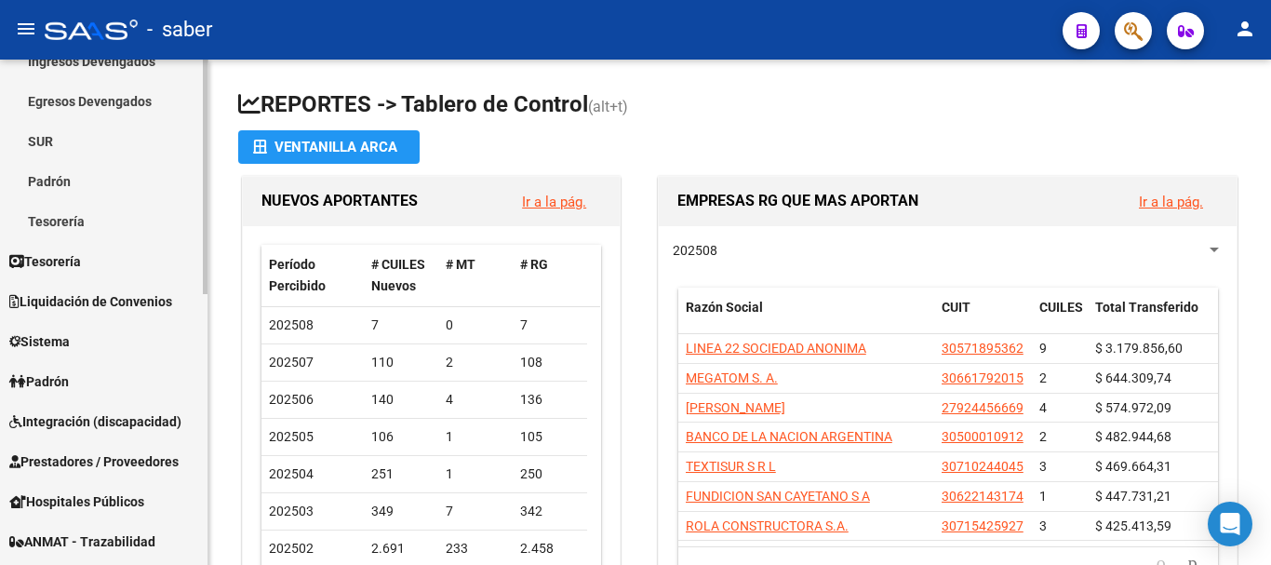
scroll to position [279, 0]
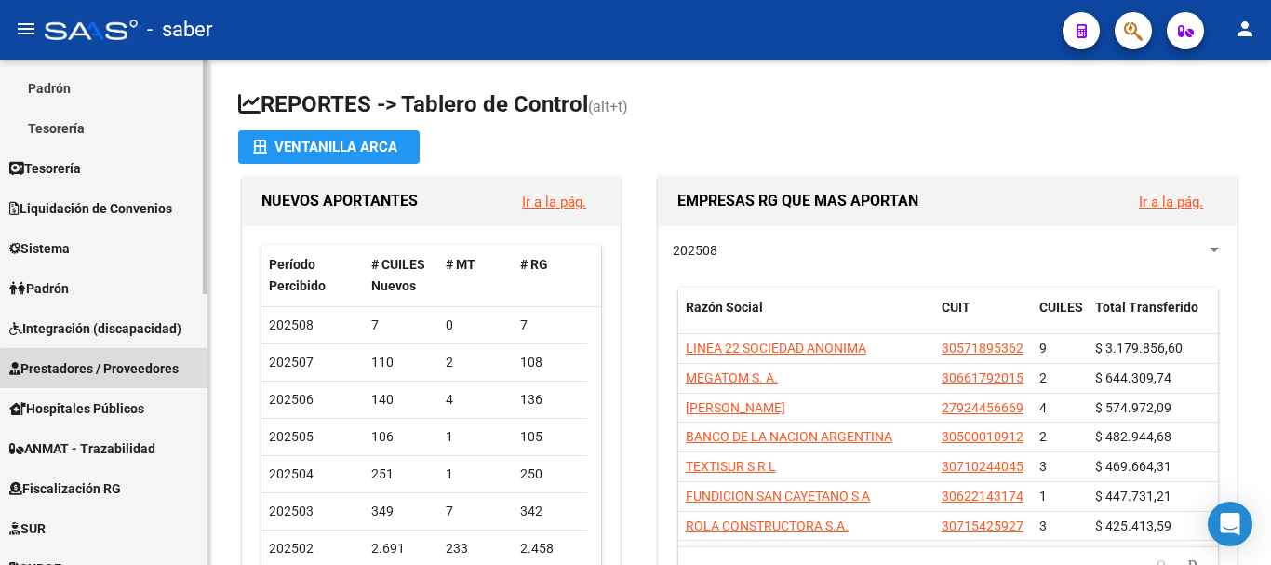
click at [111, 369] on span "Prestadores / Proveedores" at bounding box center [93, 368] width 169 height 20
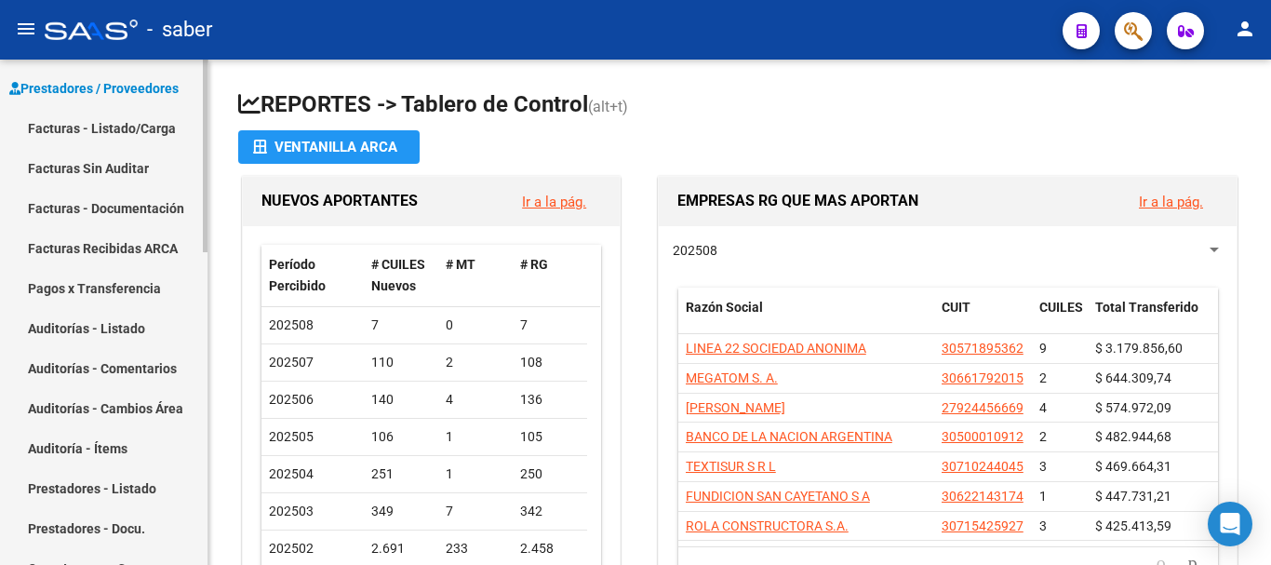
click at [114, 125] on link "Facturas - Listado/Carga" at bounding box center [103, 128] width 207 height 40
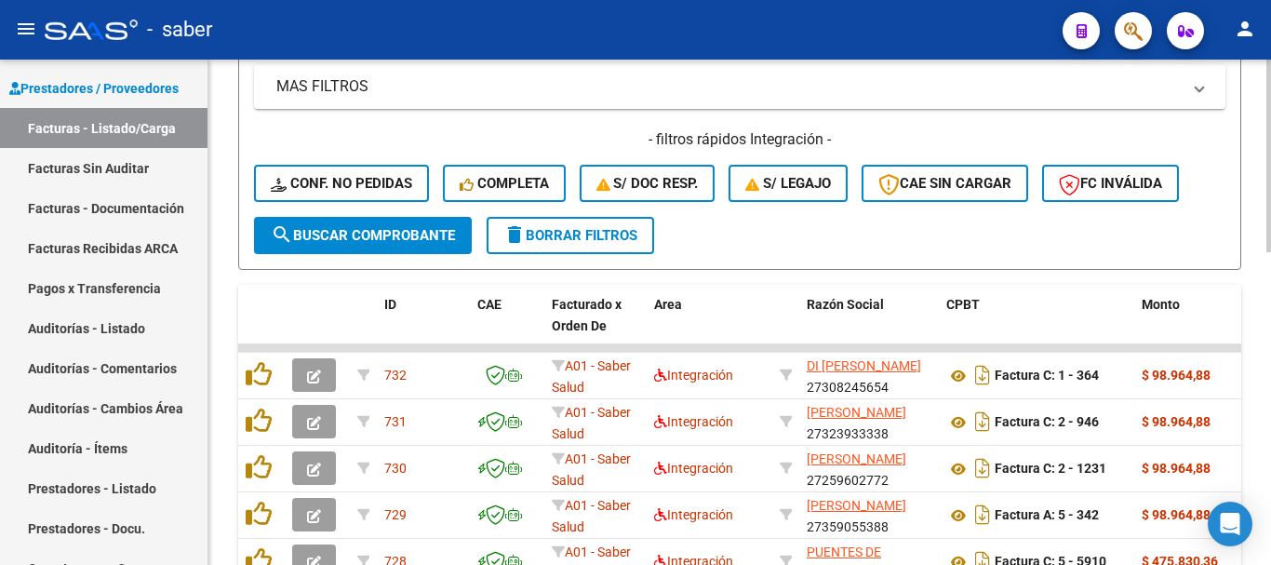
scroll to position [465, 0]
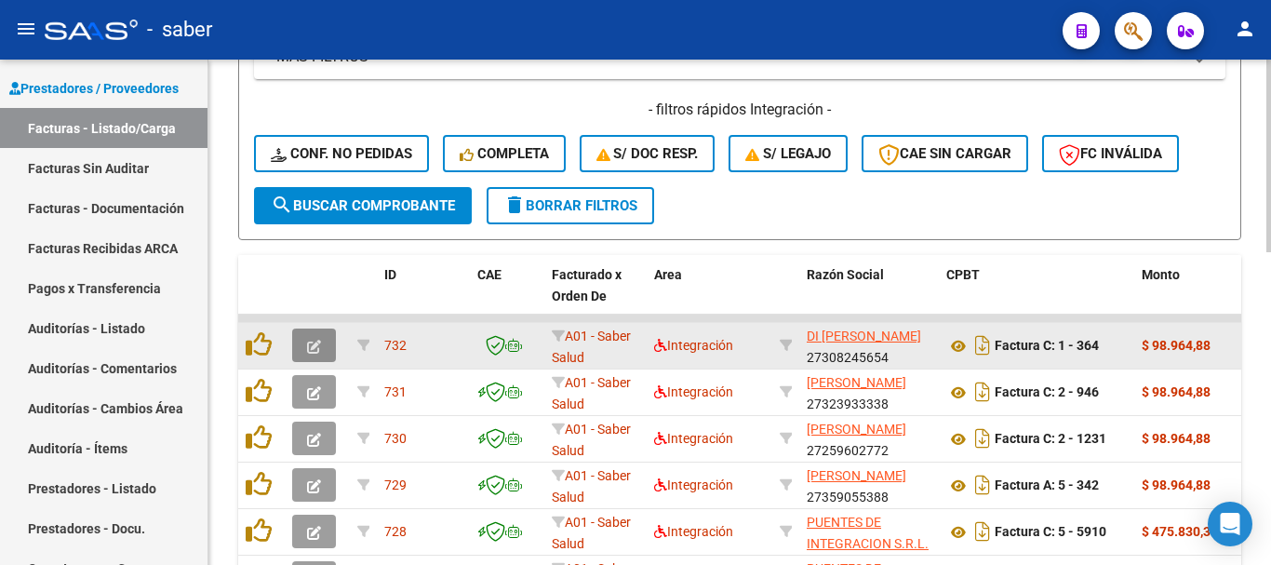
click at [311, 342] on icon "button" at bounding box center [314, 347] width 14 height 14
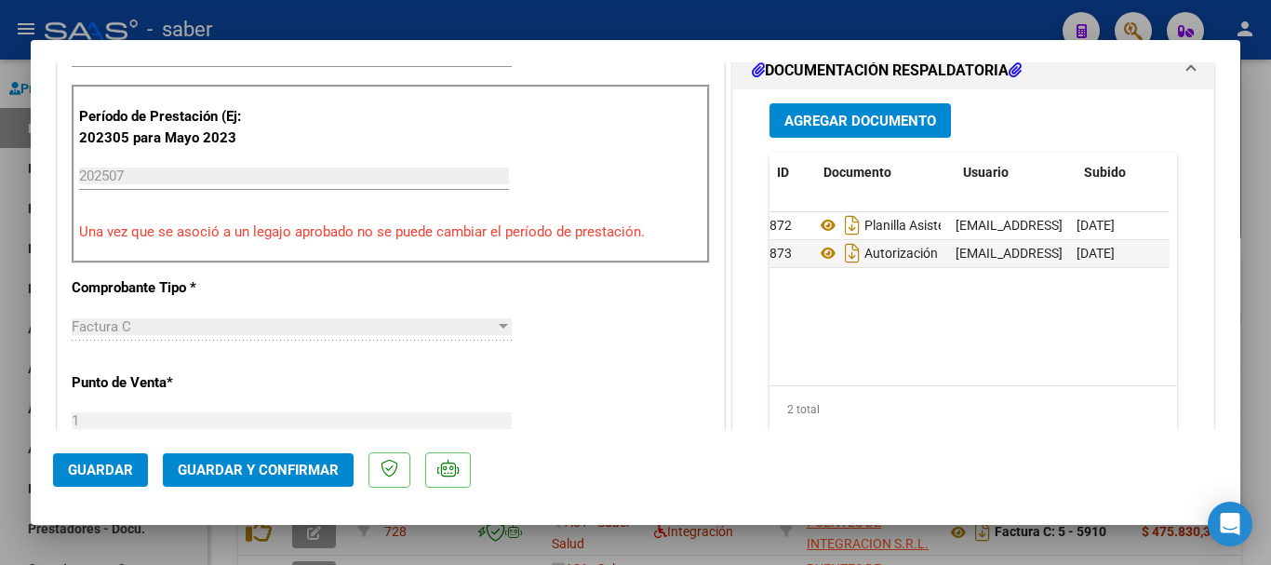
scroll to position [0, 0]
click at [959, 546] on div at bounding box center [635, 282] width 1271 height 565
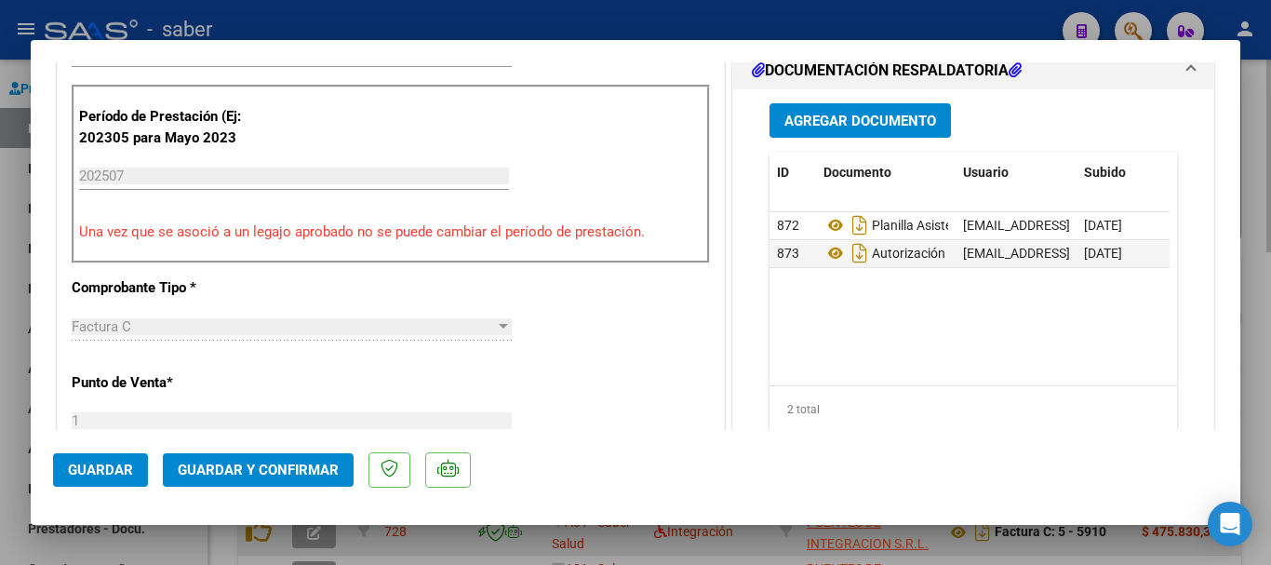
type input "$ 0,00"
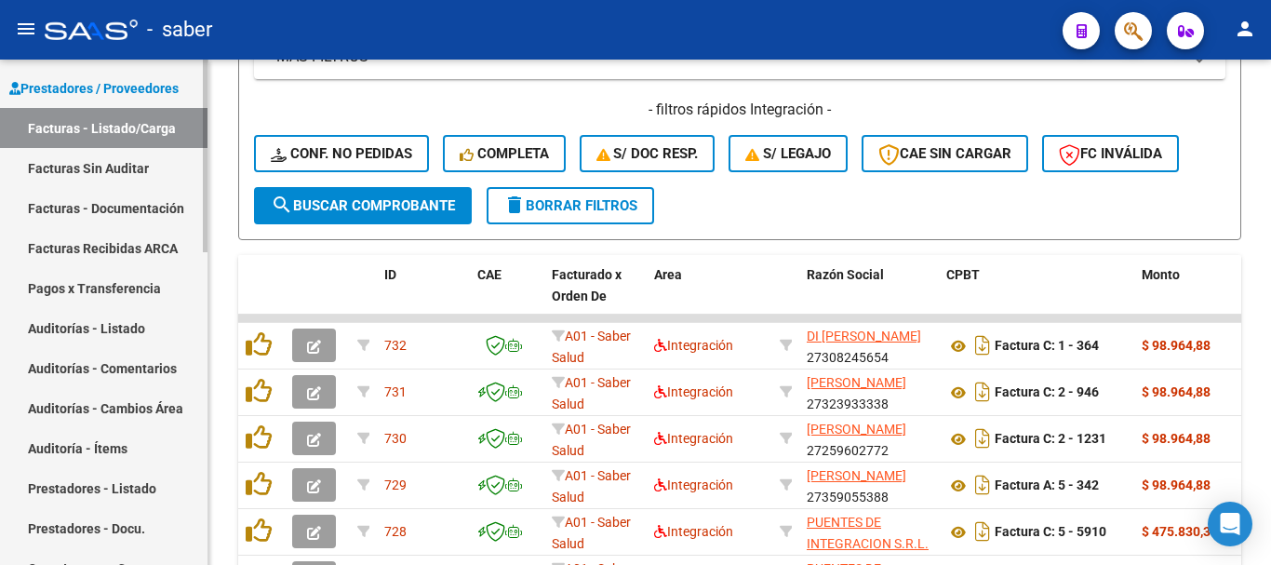
click at [119, 207] on link "Facturas - Documentación" at bounding box center [103, 208] width 207 height 40
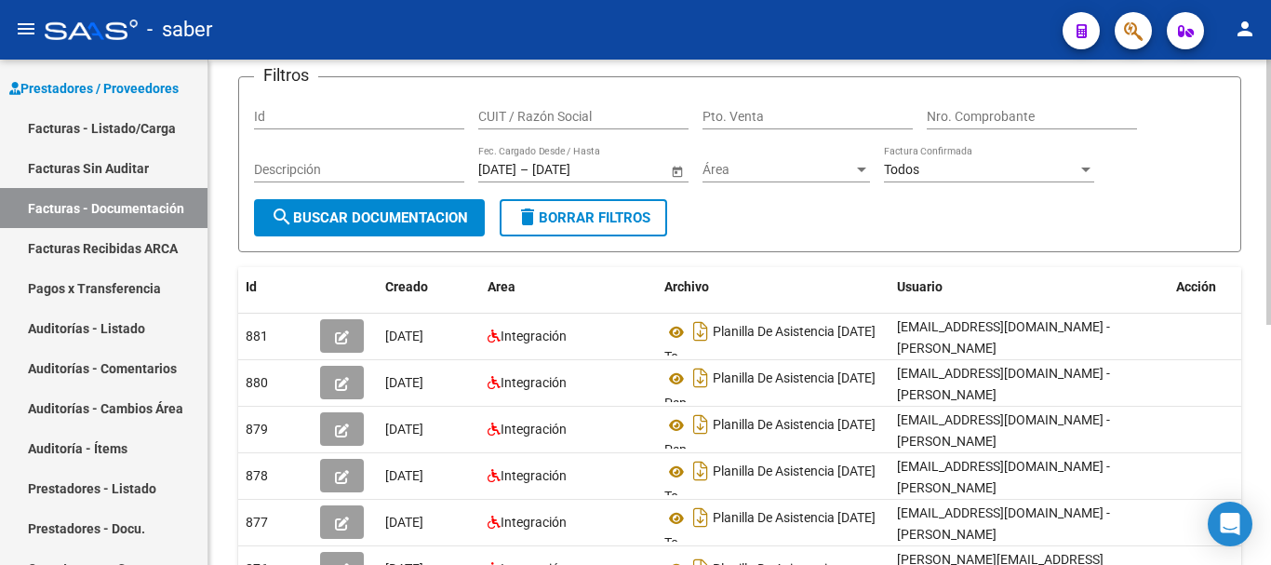
scroll to position [93, 0]
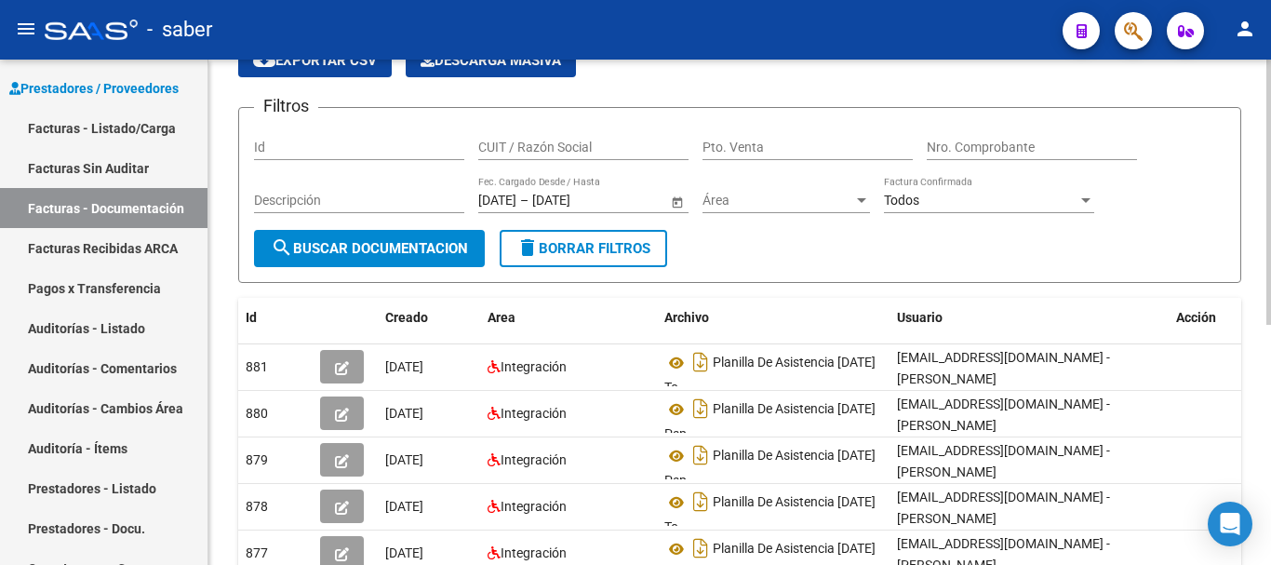
click at [578, 144] on input "CUIT / Razón Social" at bounding box center [583, 148] width 210 height 16
type input "di tirro"
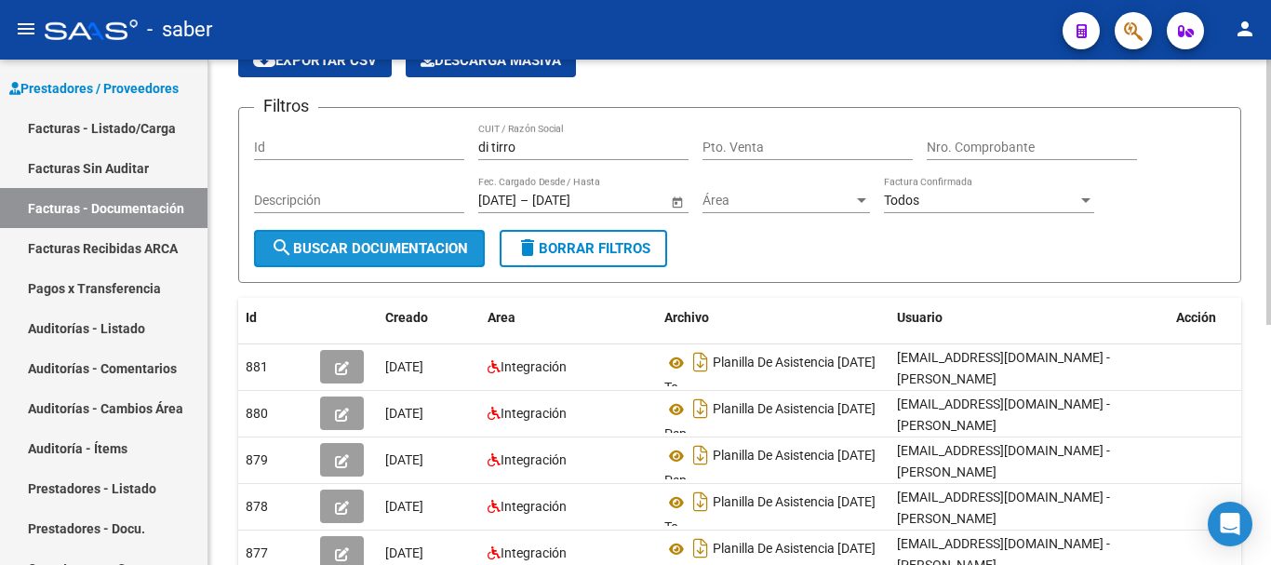
click at [385, 242] on span "search Buscar Documentacion" at bounding box center [369, 248] width 197 height 17
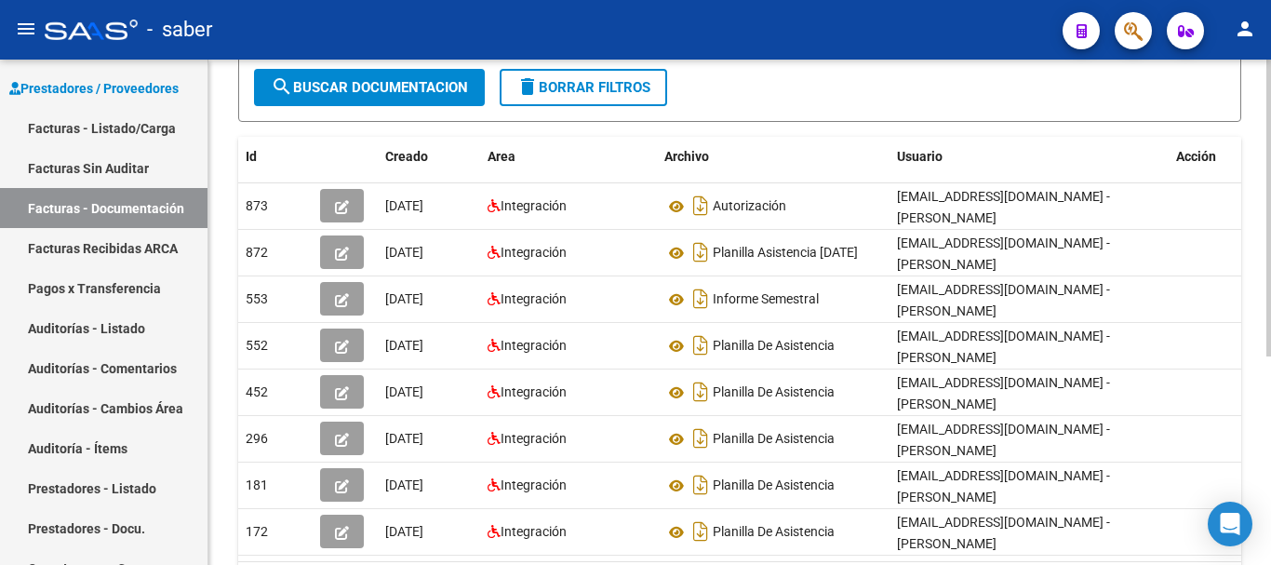
scroll to position [279, 0]
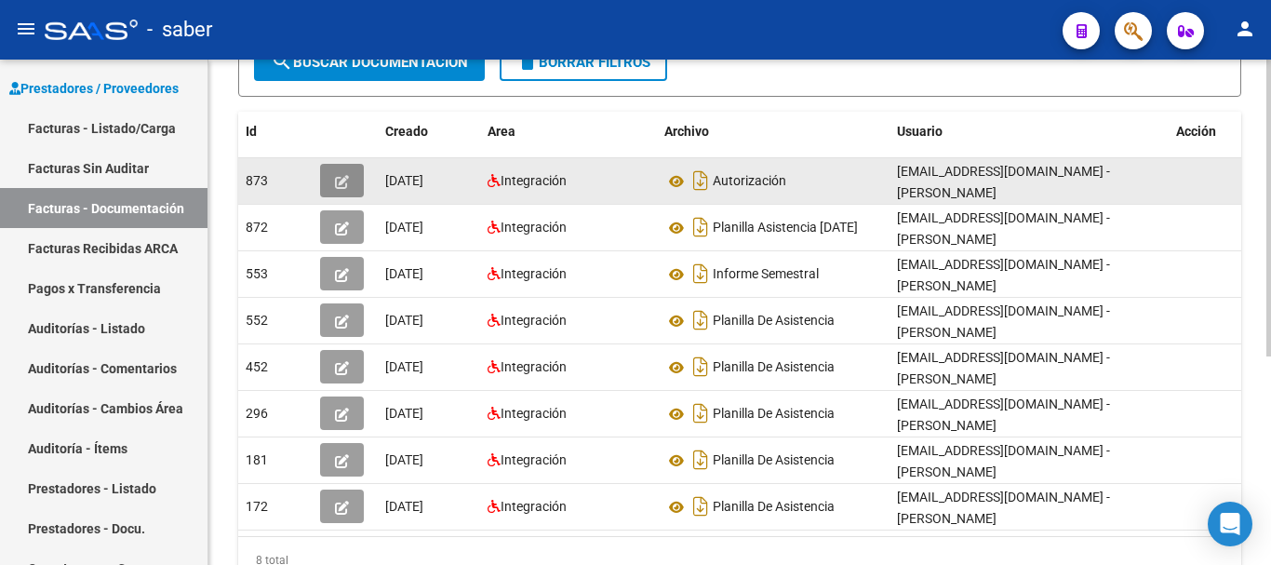
click at [355, 178] on button "button" at bounding box center [342, 180] width 44 height 33
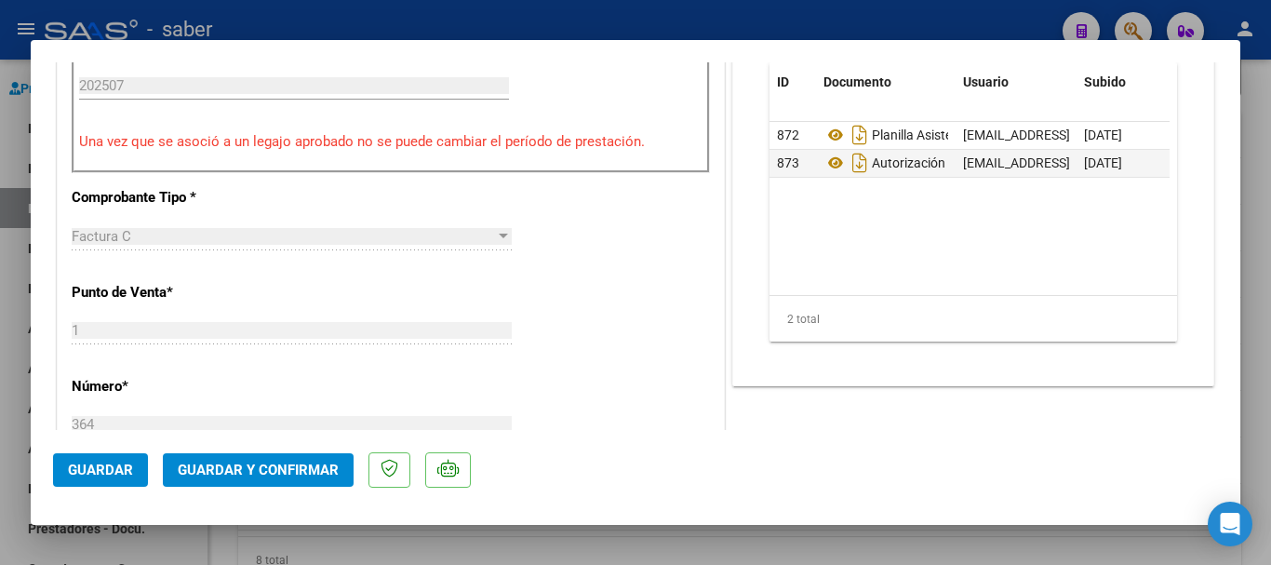
scroll to position [651, 0]
